Goal: Go to known website: Access a specific website the user already knows

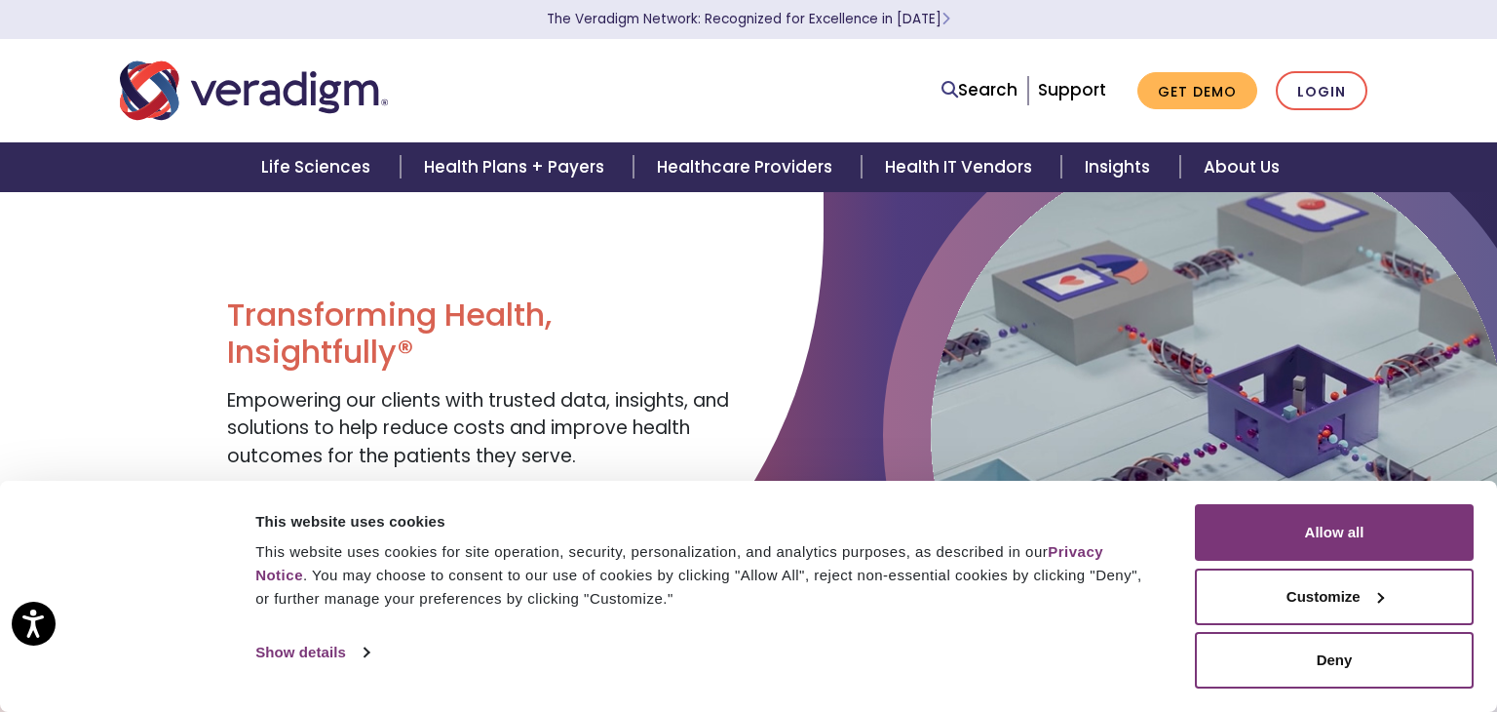
click at [1408, 51] on html "Press Alt+1 for screen-reader mode, Alt+0 to cancel Accessibility Screen-Reader…" at bounding box center [748, 356] width 1497 height 712
click at [1341, 82] on link "Login" at bounding box center [1322, 91] width 92 height 40
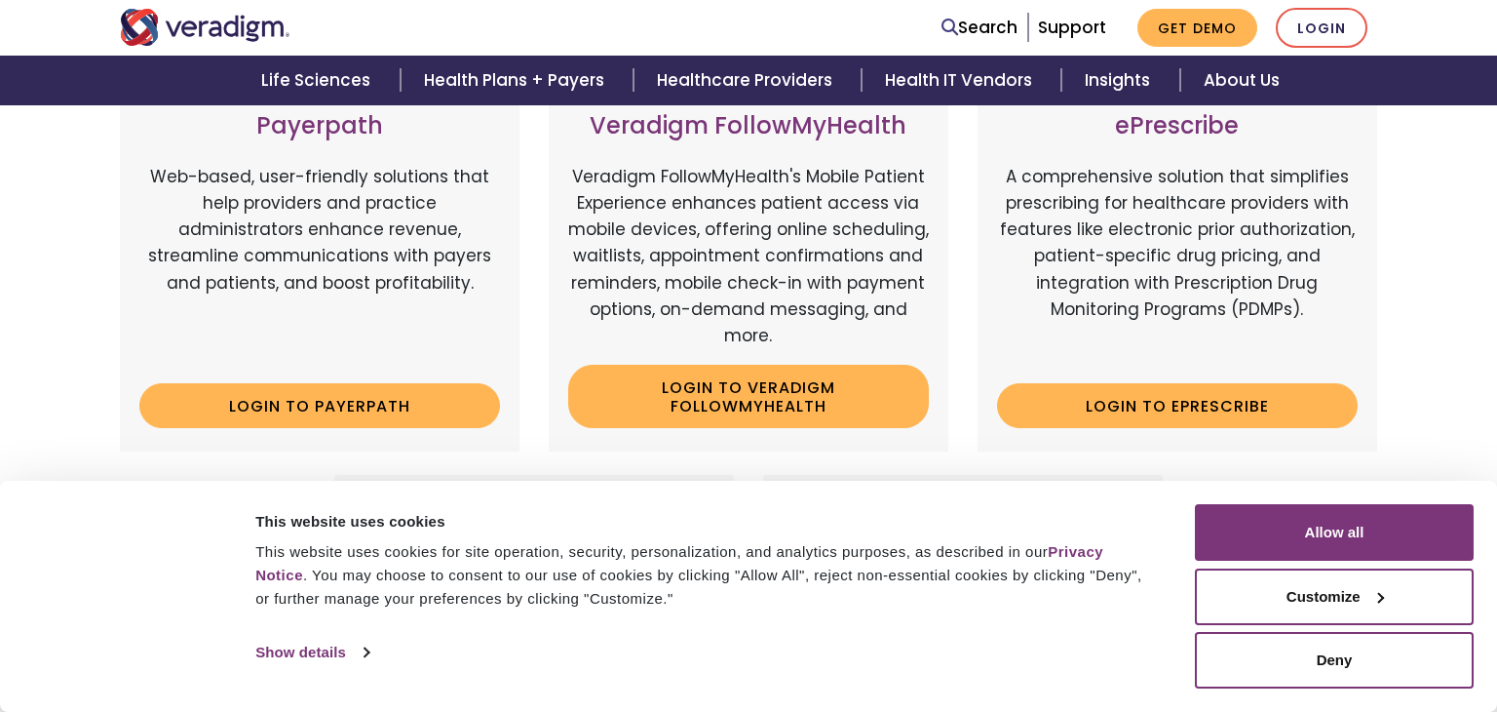
scroll to position [339, 0]
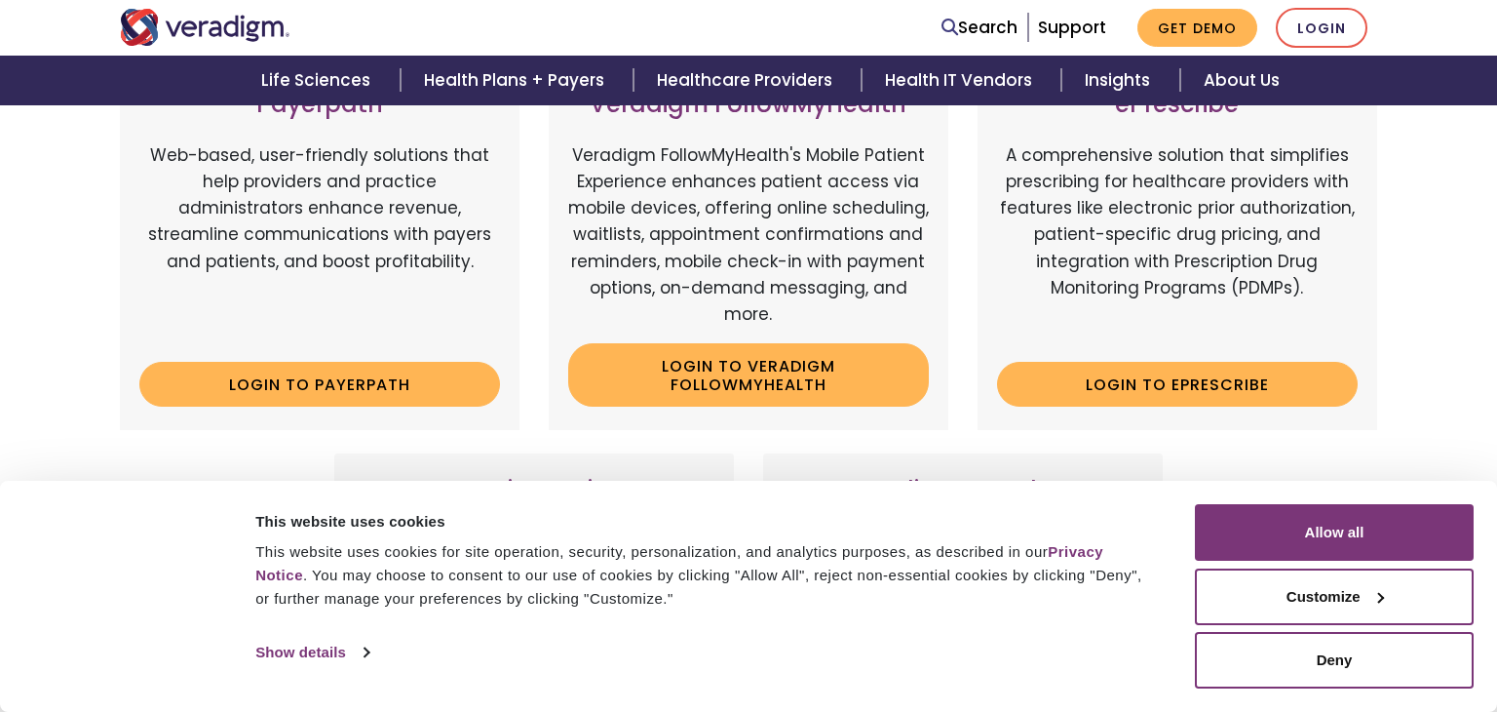
drag, startPoint x: 1496, startPoint y: 128, endPoint x: 1496, endPoint y: 255, distance: 127.7
click at [1496, 255] on html "Consent Details [#IABV2SETTINGS#] About This website uses cookies This website …" at bounding box center [748, 22] width 1497 height 712
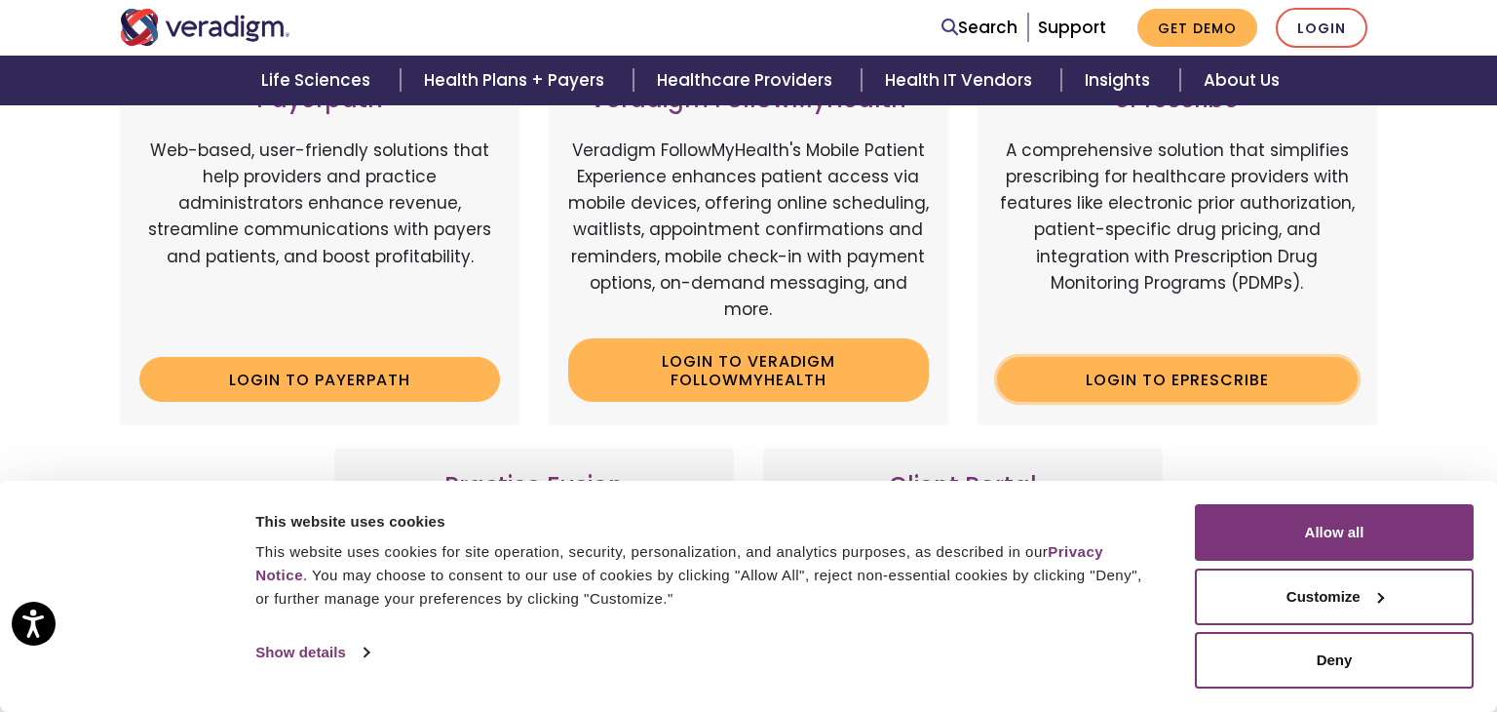
click at [1218, 375] on link "Login to ePrescribe" at bounding box center [1177, 379] width 361 height 45
click at [1188, 379] on link "Login to ePrescribe" at bounding box center [1177, 379] width 361 height 45
